Goal: Find specific page/section: Find specific page/section

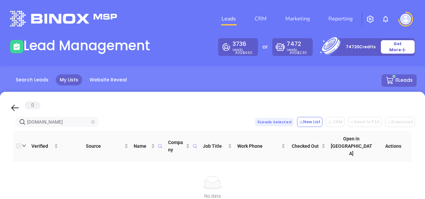
click at [92, 122] on icon "close-circle" at bounding box center [93, 122] width 4 height 4
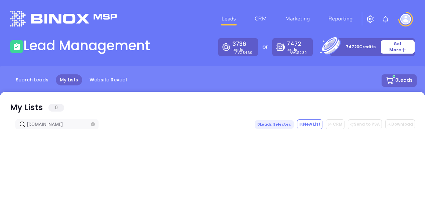
type input "[DOMAIN_NAME]"
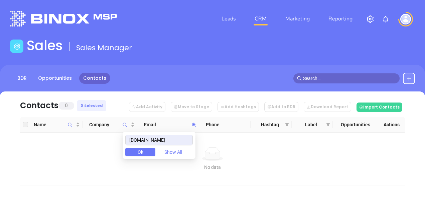
drag, startPoint x: 179, startPoint y: 135, endPoint x: 106, endPoint y: 159, distance: 76.3
click at [106, 158] on body "Leads CRM Marketing Reporting Financial Leads Leads Sales Sales Manager BDR Opp…" at bounding box center [212, 99] width 425 height 199
type input "[DOMAIN_NAME]"
drag, startPoint x: 181, startPoint y: 144, endPoint x: 90, endPoint y: 159, distance: 92.0
click at [91, 160] on body "Leads CRM Marketing Reporting Financial Leads Leads Sales Sales Manager BDR Opp…" at bounding box center [212, 99] width 425 height 199
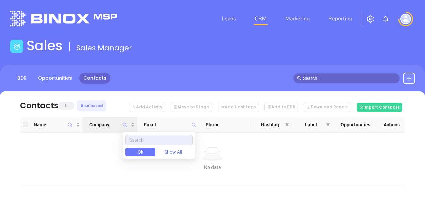
click at [125, 126] on icon "Company" at bounding box center [124, 124] width 5 height 5
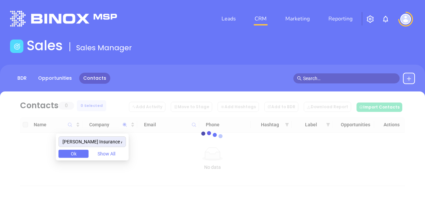
drag, startPoint x: 125, startPoint y: 143, endPoint x: 67, endPoint y: 158, distance: 59.9
click at [47, 169] on body "Leads CRM Marketing Reporting Financial Leads Leads Sales Sales Manager BDR Opp…" at bounding box center [212, 99] width 425 height 199
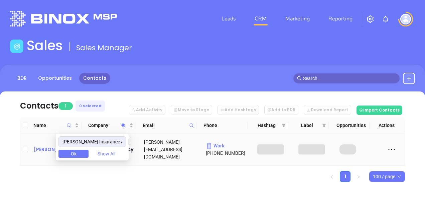
type input "[PERSON_NAME] Insurance Agency"
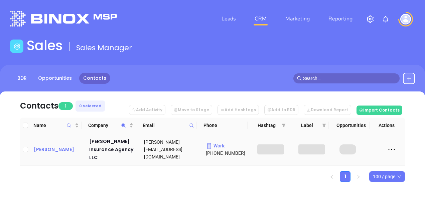
click at [54, 147] on div "Dan McGowan Jr" at bounding box center [57, 149] width 46 height 8
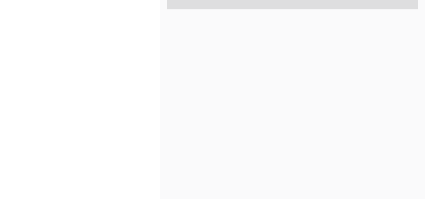
scroll to position [361, 0]
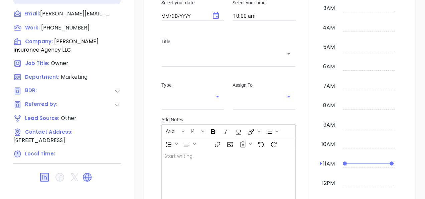
type input "10/08/2025"
type input "Gissela Vargas"
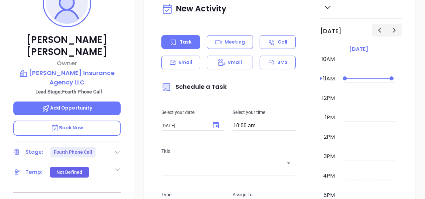
scroll to position [127, 0]
click at [79, 68] on p "McGowan Insurance Agency LLC" at bounding box center [66, 77] width 107 height 18
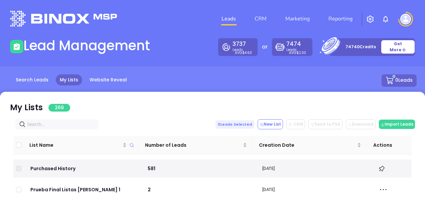
click at [86, 123] on input "text" at bounding box center [58, 123] width 63 height 7
paste input "[PERSON_NAME] Insurance Agency"
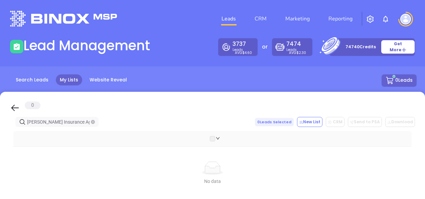
type input "[PERSON_NAME] Insurance Agency"
